Goal: Find specific page/section: Find specific page/section

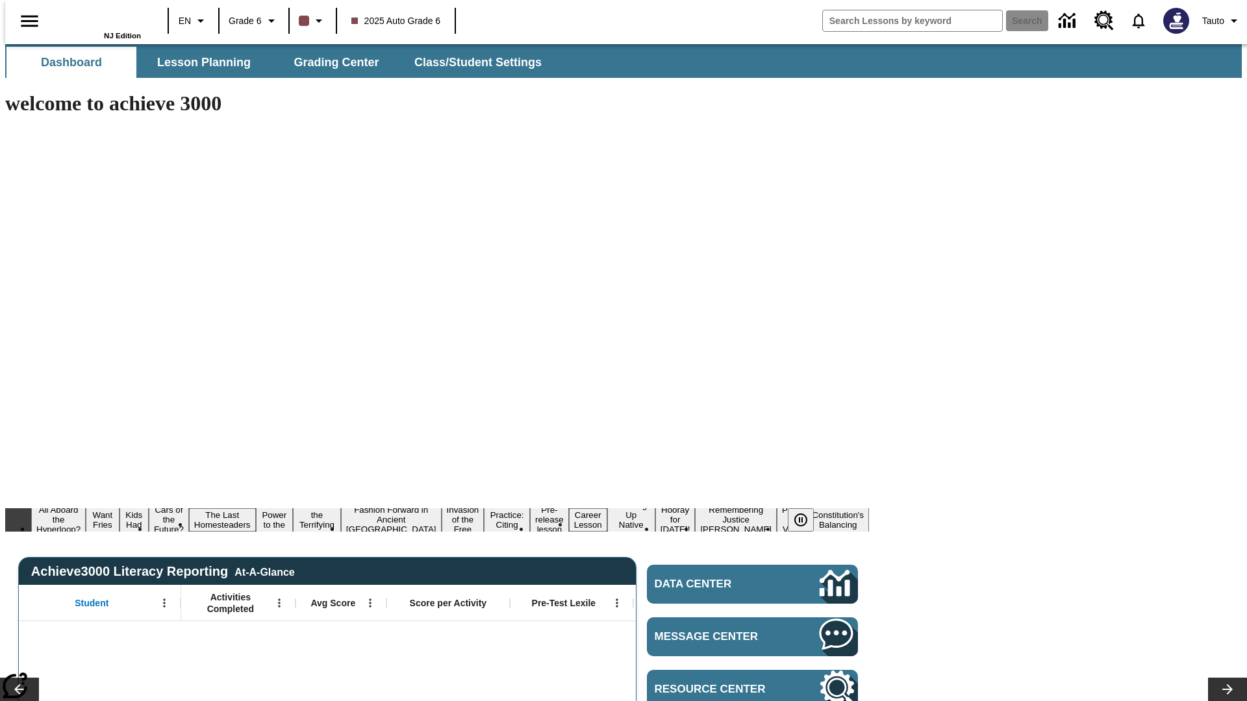
type input "-1"
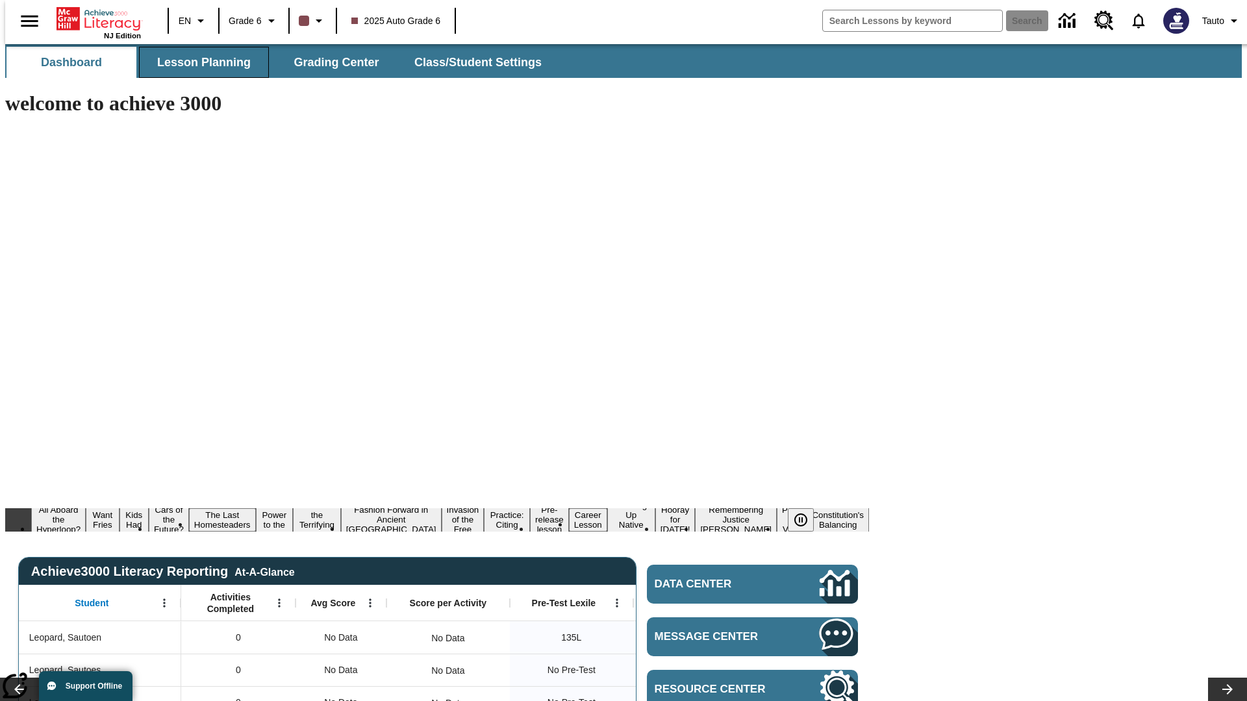
click at [199, 62] on span "Lesson Planning" at bounding box center [203, 62] width 93 height 15
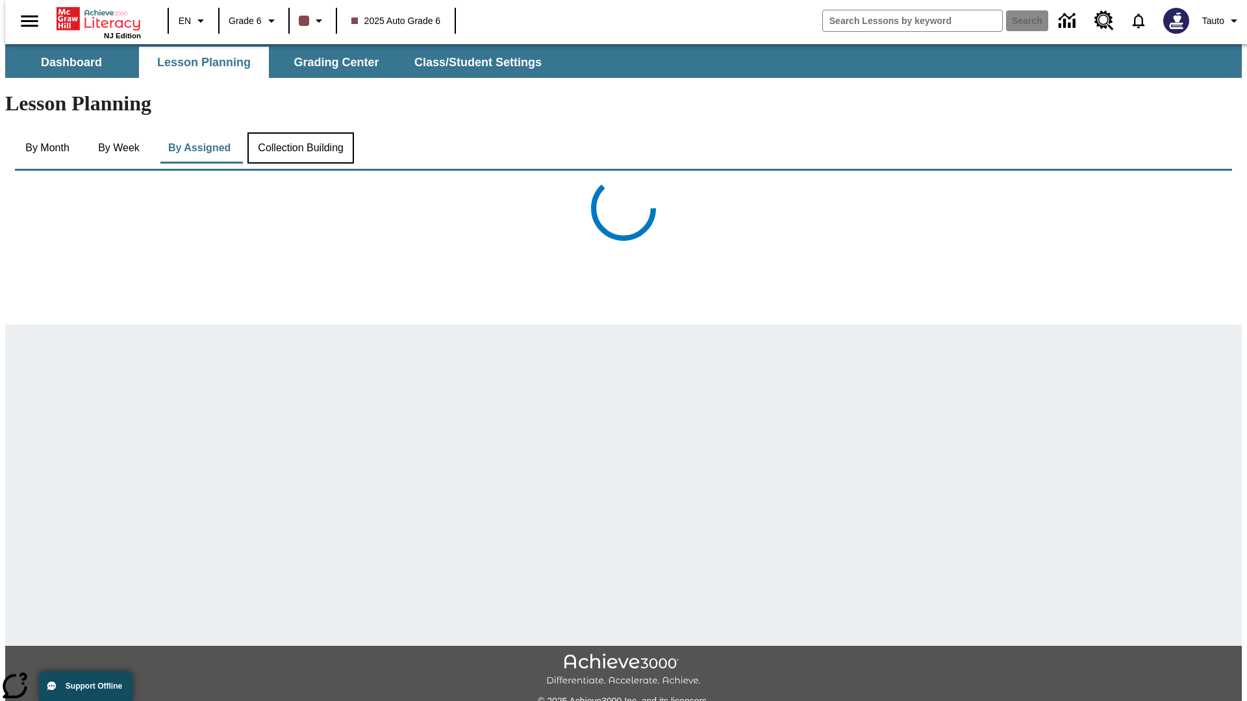
click at [299, 132] on button "Collection Building" at bounding box center [300, 147] width 106 height 31
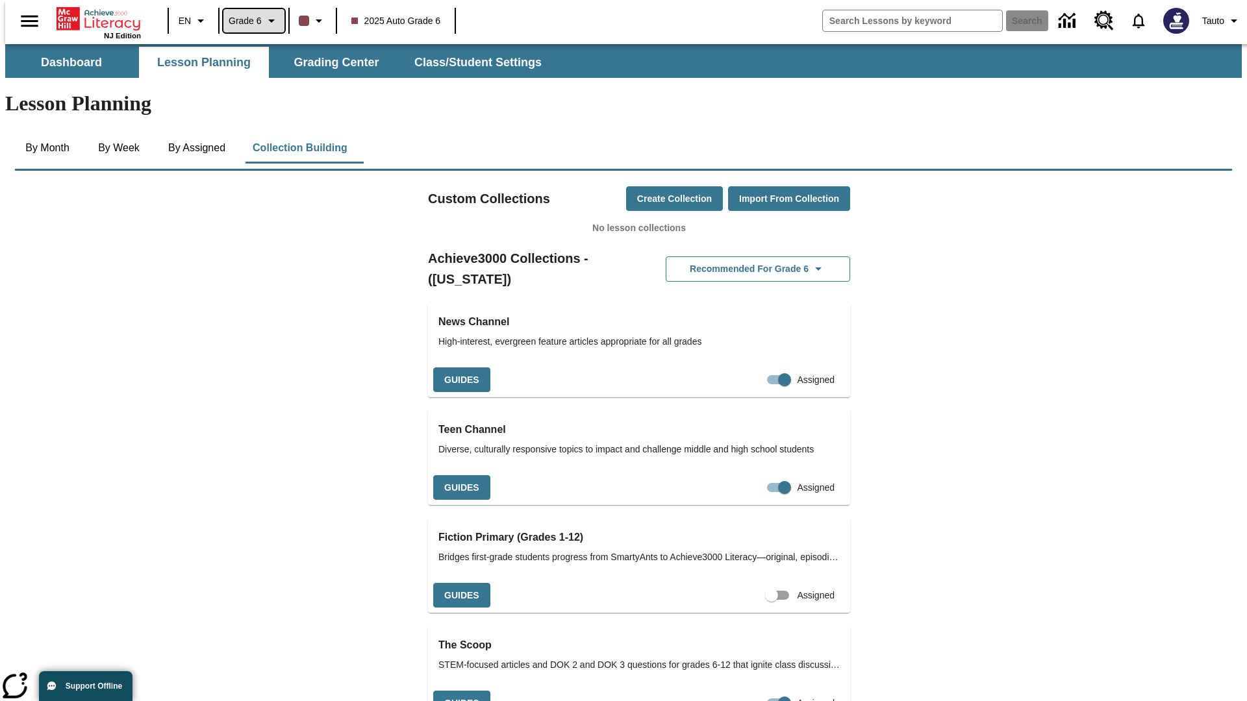
click at [249, 21] on span "Grade 6" at bounding box center [245, 21] width 33 height 14
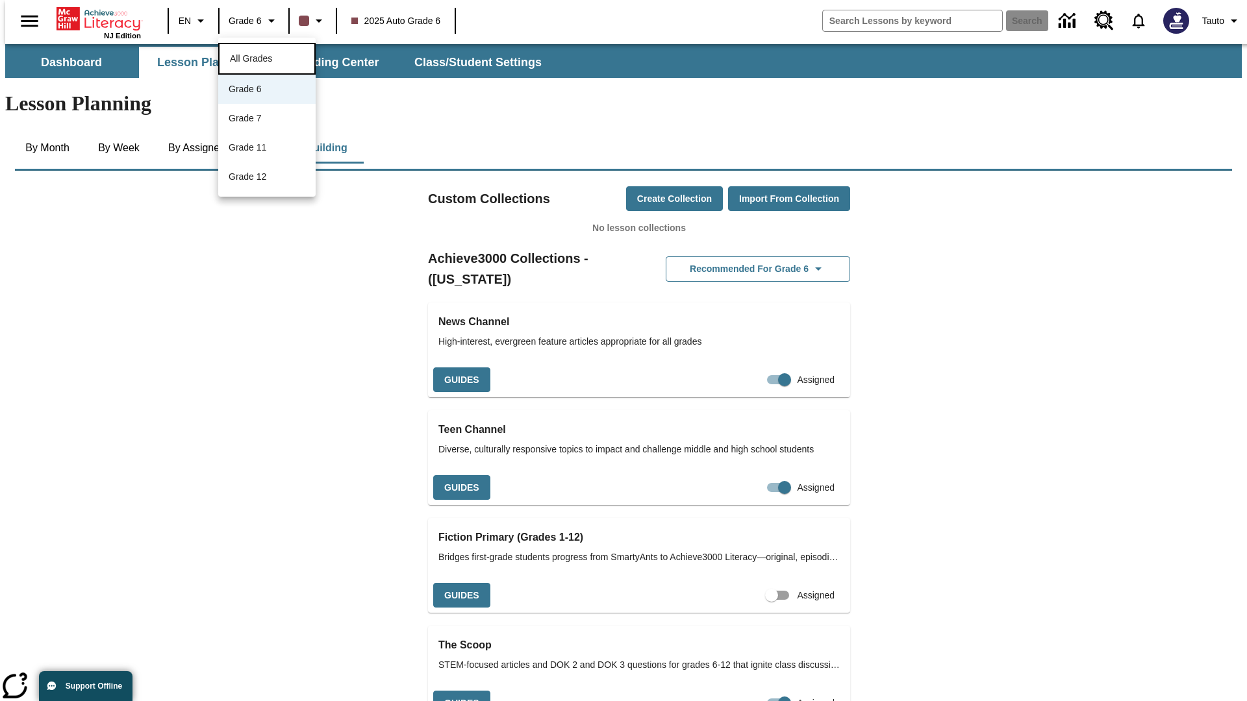
click at [267, 57] on span "All Grades" at bounding box center [251, 58] width 42 height 10
